Goal: Task Accomplishment & Management: Use online tool/utility

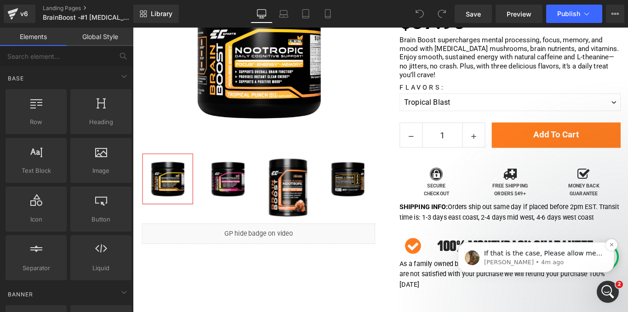
click at [568, 257] on p "If that is the case, Please allow me engage with the technical team in a discus…" at bounding box center [543, 253] width 119 height 9
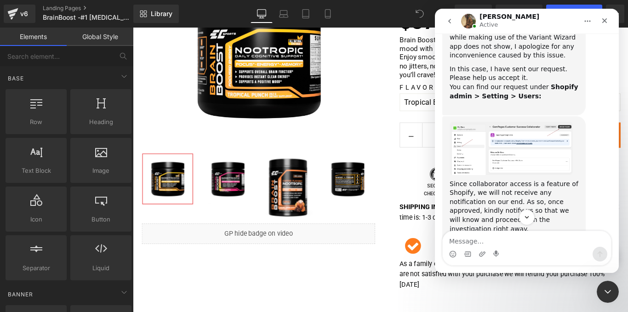
scroll to position [869, 0]
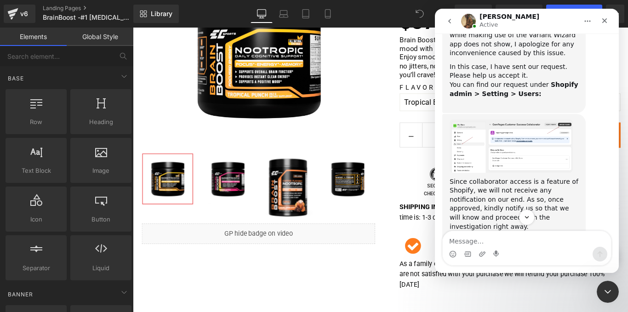
click at [448, 23] on icon "go back" at bounding box center [449, 20] width 7 height 7
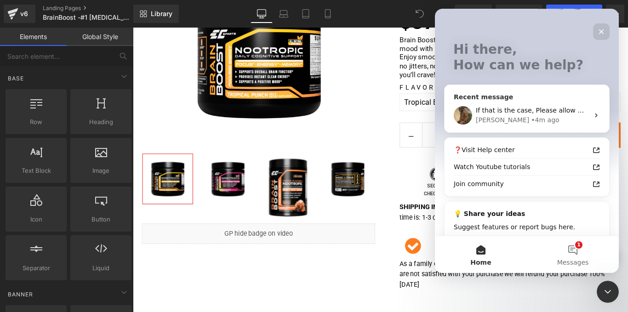
scroll to position [62, 0]
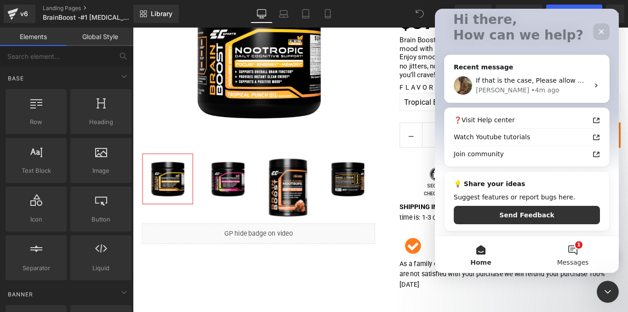
click at [571, 259] on span "Messages" at bounding box center [573, 262] width 32 height 6
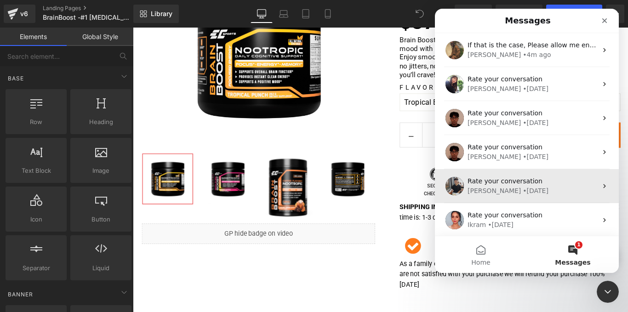
scroll to position [7, 0]
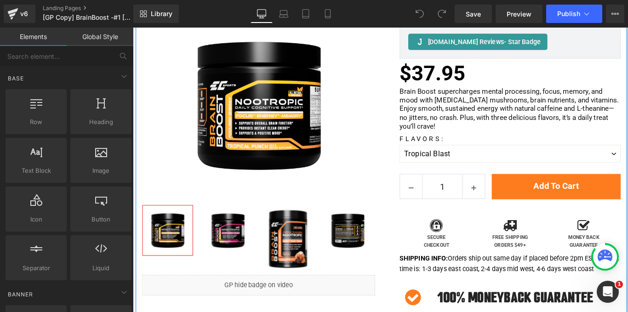
scroll to position [158, 0]
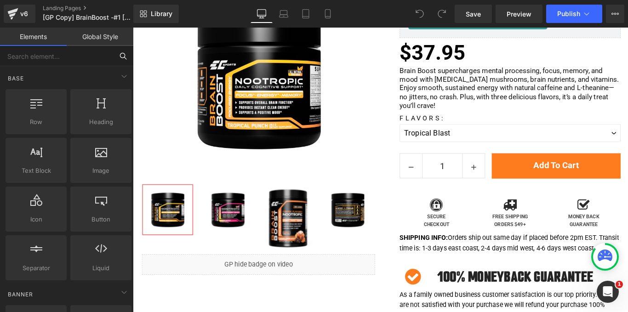
click at [81, 55] on input "text" at bounding box center [56, 56] width 113 height 20
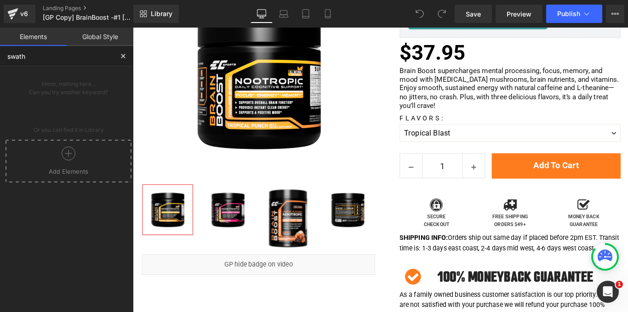
type input "swat"
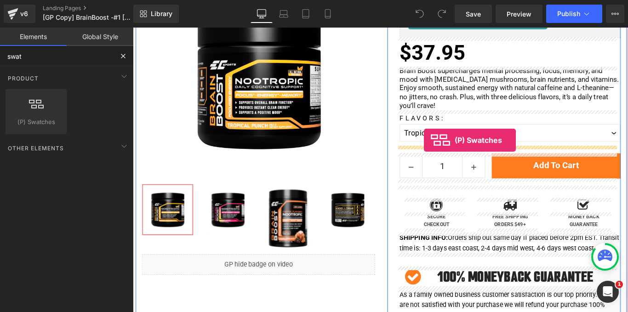
drag, startPoint x: 164, startPoint y: 140, endPoint x: 460, endPoint y: 154, distance: 295.9
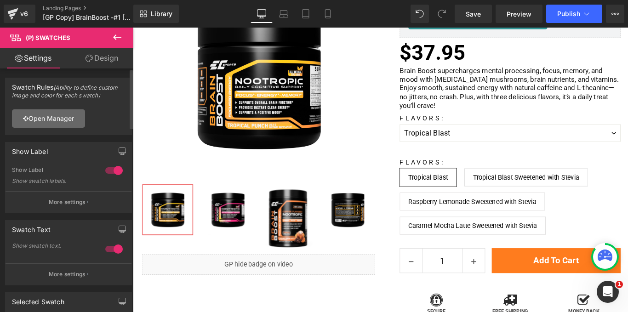
click at [67, 119] on link "Open Manager" at bounding box center [48, 118] width 73 height 18
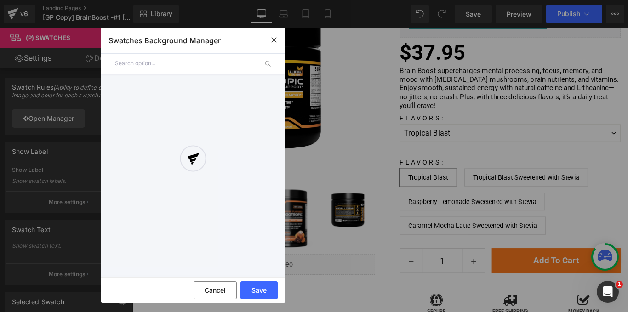
click at [268, 61] on div at bounding box center [193, 165] width 184 height 220
click at [214, 68] on div at bounding box center [193, 165] width 184 height 220
click at [214, 290] on button "Cancel" at bounding box center [215, 290] width 43 height 18
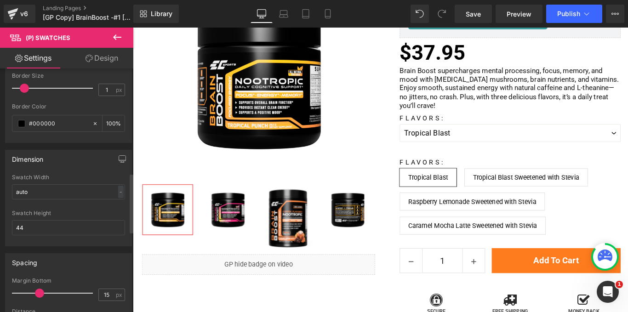
scroll to position [260, 0]
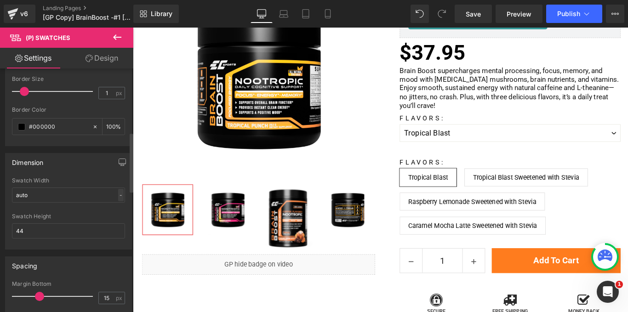
click at [118, 193] on div "-" at bounding box center [121, 195] width 6 height 12
click at [116, 220] on li "px" at bounding box center [118, 222] width 11 height 13
click at [50, 195] on input "auto" at bounding box center [68, 195] width 113 height 15
type input "a"
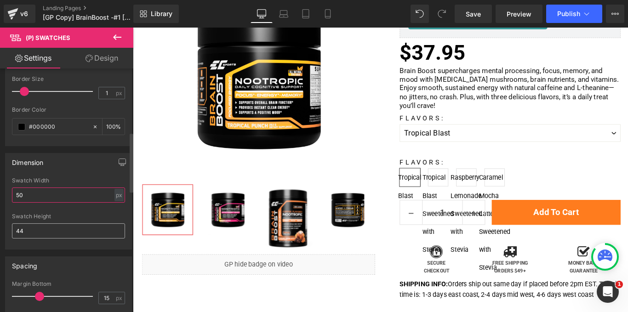
type input "50"
click at [40, 228] on input "44" at bounding box center [68, 230] width 113 height 15
type input "4"
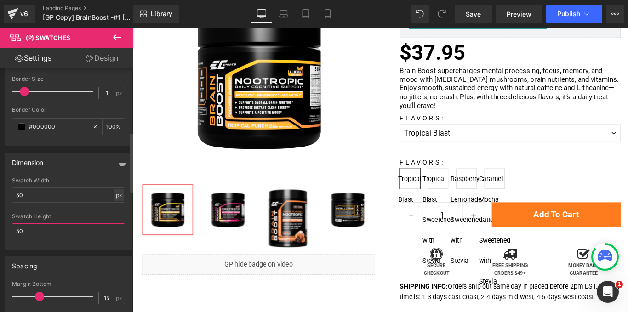
type input "50"
click at [116, 196] on div "px" at bounding box center [118, 195] width 9 height 12
click at [113, 210] on li "%" at bounding box center [118, 209] width 11 height 13
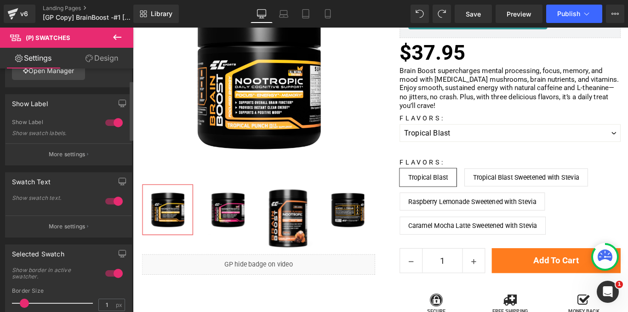
scroll to position [0, 0]
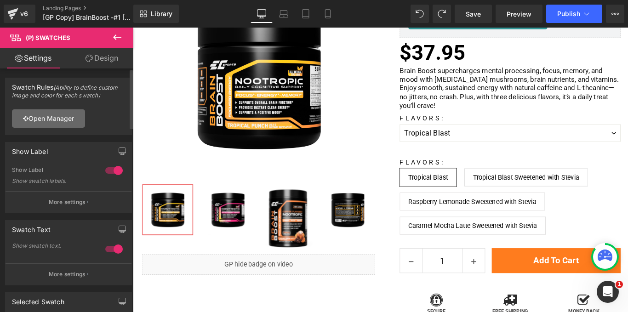
click at [56, 115] on link "Open Manager" at bounding box center [48, 118] width 73 height 18
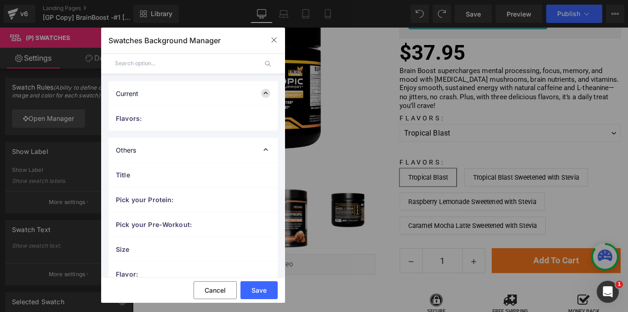
click at [261, 96] on icon at bounding box center [265, 93] width 9 height 9
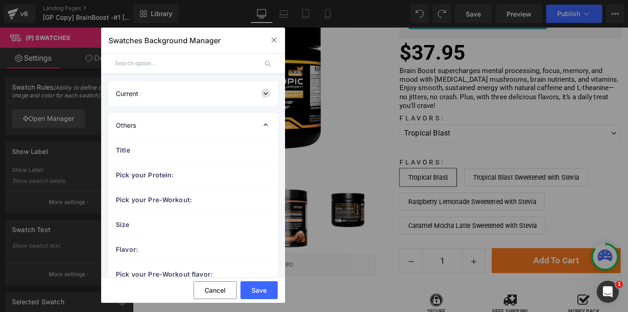
click at [261, 96] on icon at bounding box center [265, 93] width 9 height 9
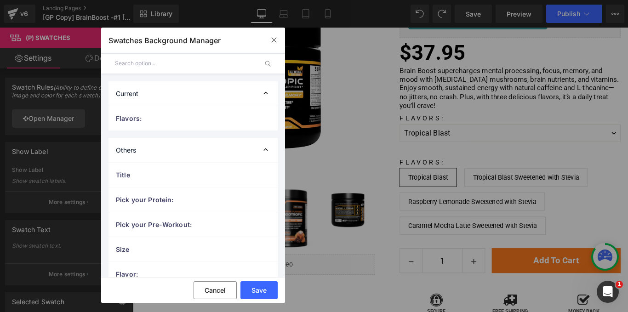
click at [183, 147] on div "Others" at bounding box center [193, 150] width 169 height 24
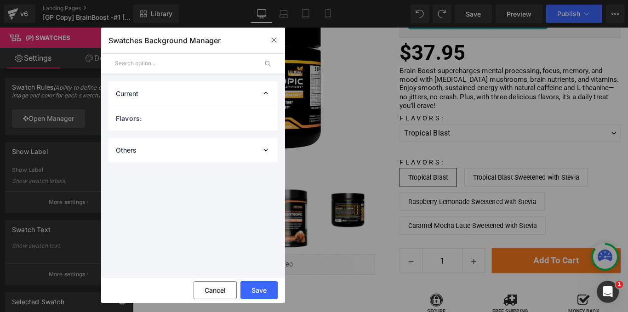
click at [183, 147] on div "Others" at bounding box center [193, 150] width 169 height 24
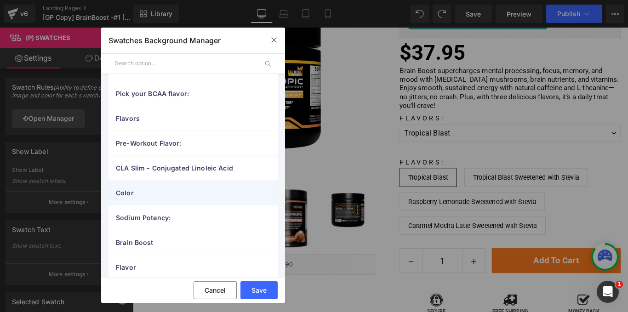
scroll to position [160, 0]
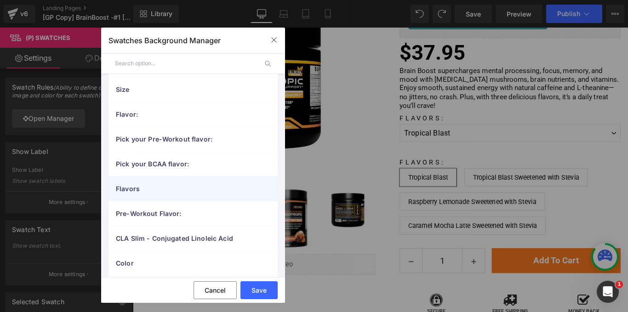
click at [154, 190] on span "Flavors" at bounding box center [184, 189] width 136 height 10
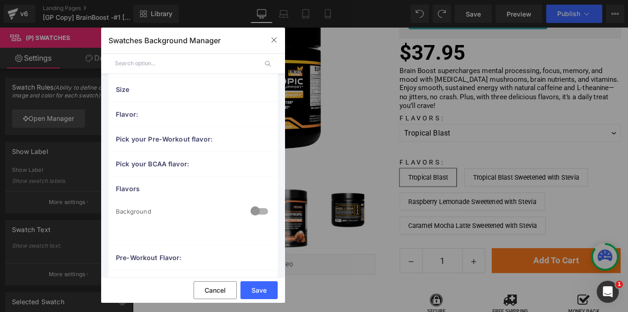
click at [252, 207] on div at bounding box center [259, 212] width 22 height 18
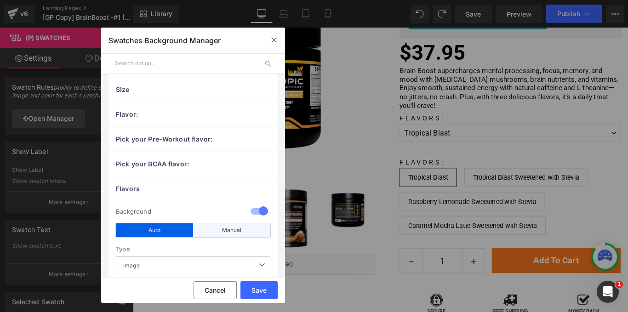
scroll to position [226, 0]
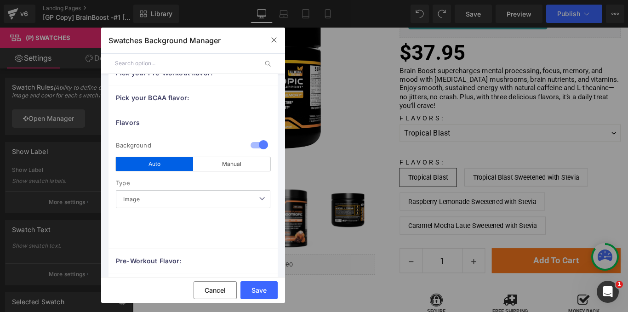
click at [193, 200] on span "Image" at bounding box center [193, 199] width 154 height 18
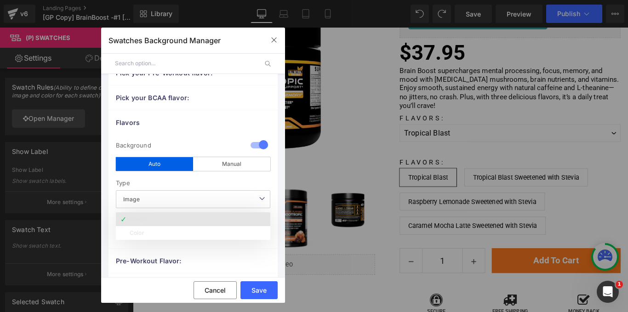
click at [161, 222] on li "Image" at bounding box center [193, 219] width 154 height 14
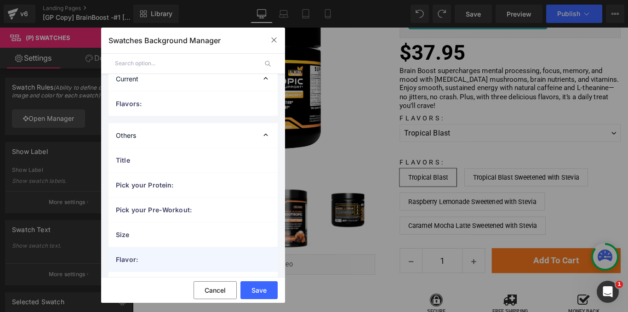
scroll to position [0, 0]
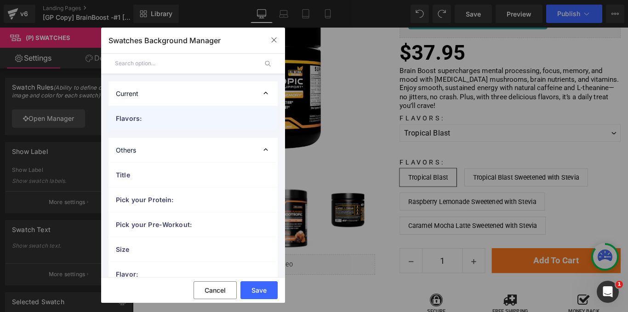
click at [219, 116] on span "Flavors:" at bounding box center [184, 119] width 136 height 10
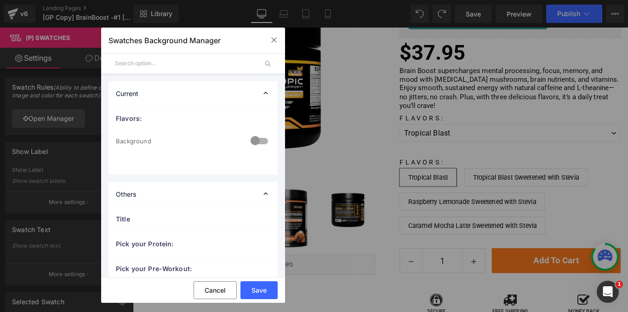
click at [260, 138] on div at bounding box center [259, 142] width 22 height 18
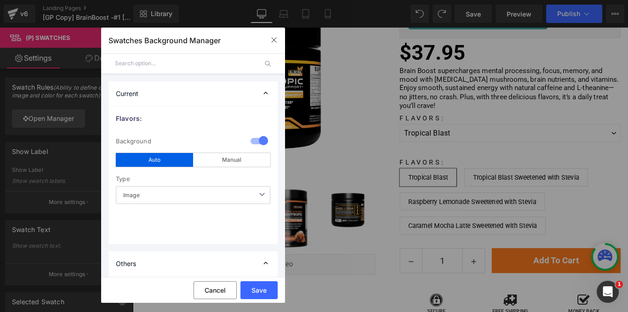
click at [210, 192] on span "Image" at bounding box center [193, 195] width 154 height 18
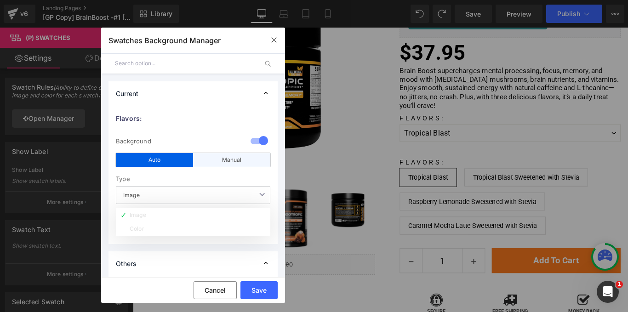
click at [218, 166] on div "Manual" at bounding box center [231, 160] width 77 height 14
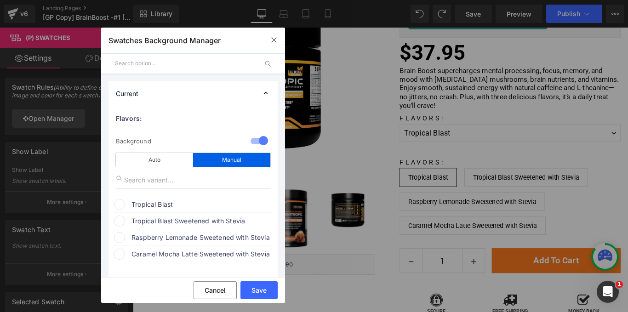
click at [151, 204] on span "Tropical Blast" at bounding box center [201, 204] width 140 height 11
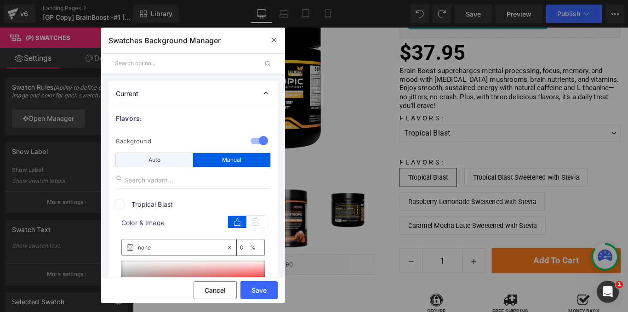
click at [147, 164] on div "Auto" at bounding box center [154, 160] width 77 height 14
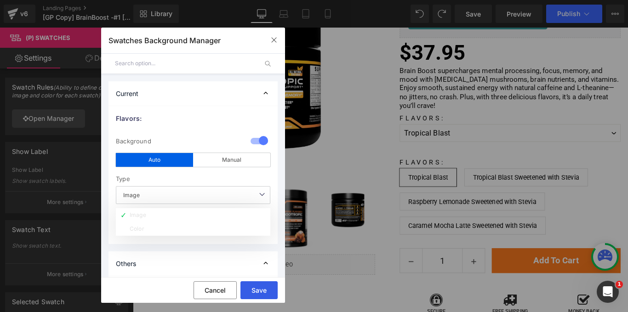
click at [260, 286] on button "Save" at bounding box center [258, 290] width 37 height 18
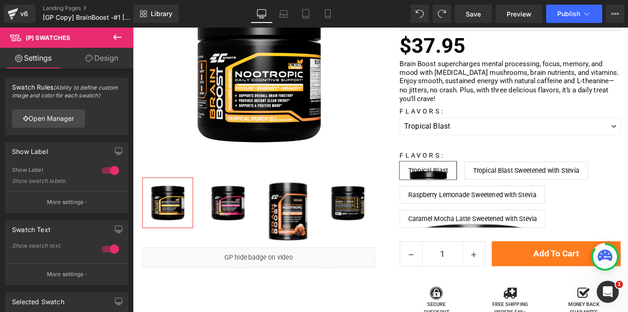
scroll to position [164, 0]
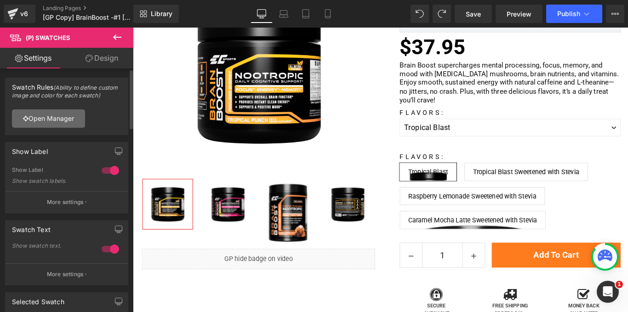
click at [57, 119] on link "Open Manager" at bounding box center [48, 118] width 73 height 18
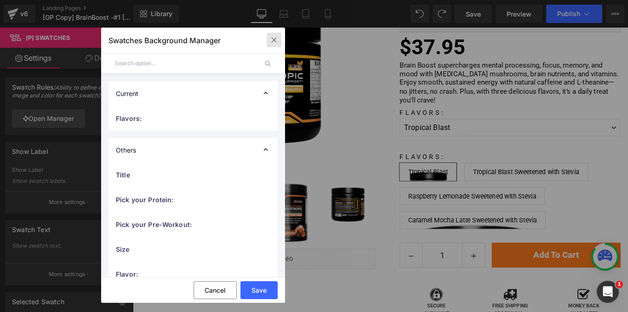
click at [275, 39] on icon "button" at bounding box center [273, 39] width 7 height 7
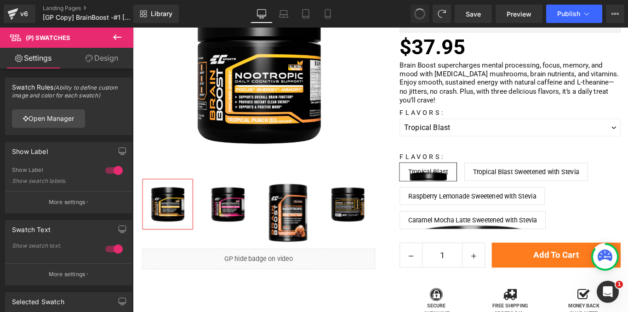
click at [422, 17] on span at bounding box center [420, 14] width 12 height 12
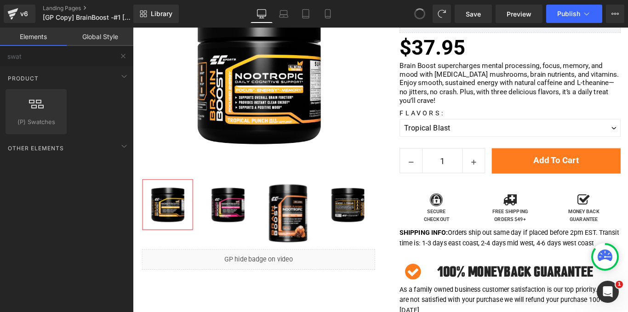
click at [422, 17] on span at bounding box center [419, 13] width 11 height 11
click at [422, 17] on span at bounding box center [419, 13] width 15 height 15
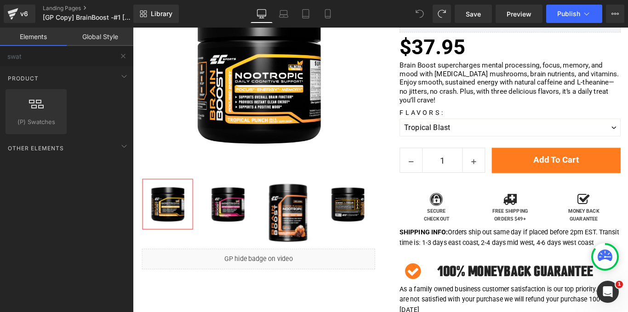
click at [422, 17] on icon at bounding box center [420, 14] width 8 height 8
